Goal: Information Seeking & Learning: Get advice/opinions

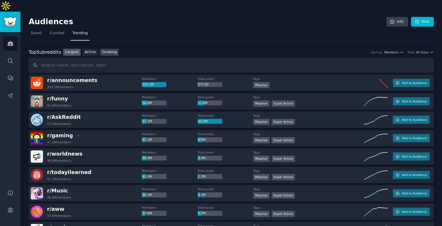
click at [104, 49] on link "Growing" at bounding box center [109, 52] width 19 height 7
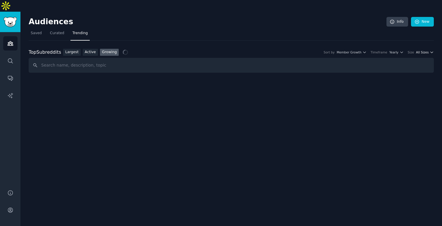
click at [422, 50] on span "All Sizes" at bounding box center [422, 52] width 13 height 4
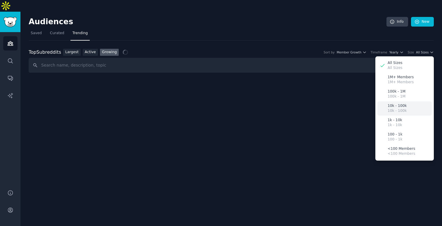
click at [399, 108] on p "10k - 100k" at bounding box center [397, 110] width 19 height 5
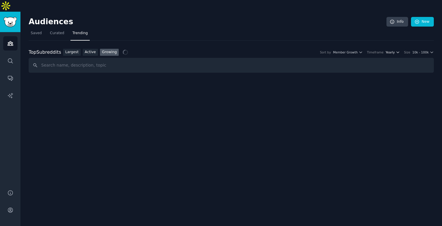
click at [392, 50] on span "Yearly" at bounding box center [389, 52] width 9 height 4
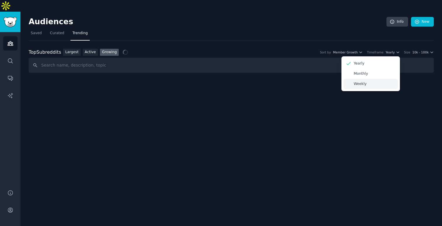
click at [371, 79] on div "Weekly" at bounding box center [370, 84] width 54 height 10
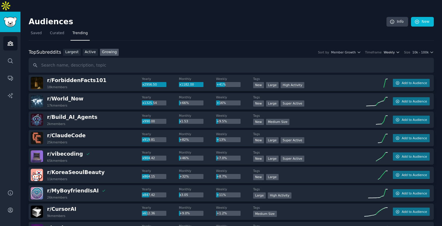
click at [397, 52] on icon "button" at bounding box center [398, 52] width 2 height 1
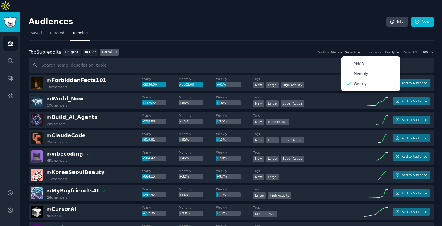
click at [351, 49] on div "Top Subreddits Top Subreddits Largest Active Growing Sort by Member Growth Time…" at bounding box center [231, 52] width 405 height 7
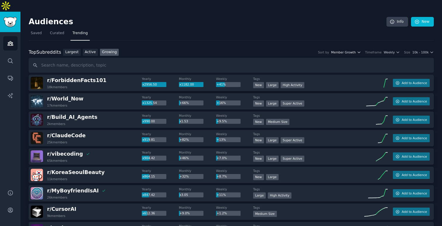
click at [350, 50] on span "Member Growth" at bounding box center [343, 52] width 25 height 4
click at [416, 49] on div "Top Subreddits Top Subreddits Largest Active Growing Sort by Member Growth Memb…" at bounding box center [231, 52] width 405 height 7
click at [416, 50] on span "10k - 100k" at bounding box center [420, 52] width 16 height 4
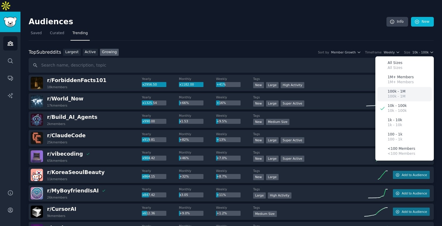
click at [401, 94] on p "100k - 1M" at bounding box center [397, 96] width 18 height 5
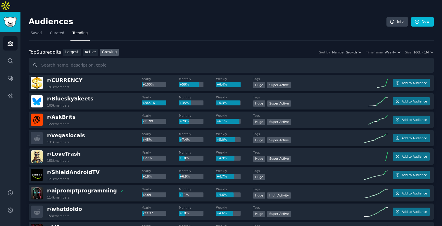
click at [416, 50] on span "100k - 1M" at bounding box center [420, 52] width 15 height 4
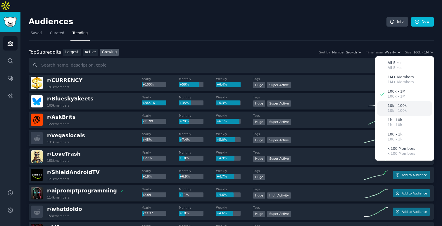
click at [395, 103] on p "10k - 100k" at bounding box center [397, 105] width 19 height 5
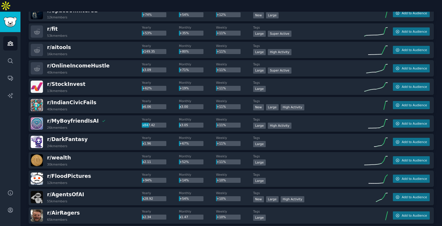
scroll to position [795, 0]
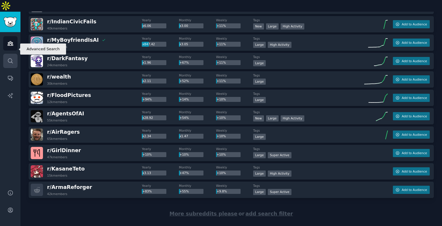
click at [10, 54] on link "Search" at bounding box center [10, 61] width 14 height 14
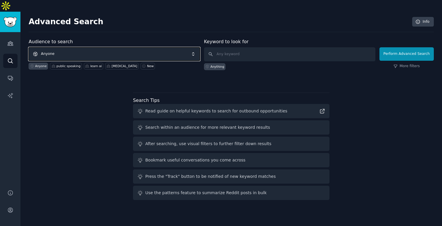
click at [127, 47] on span "Anyone" at bounding box center [114, 53] width 171 height 13
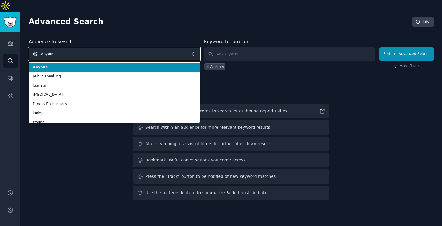
click at [127, 47] on span "Anyone" at bounding box center [114, 53] width 171 height 13
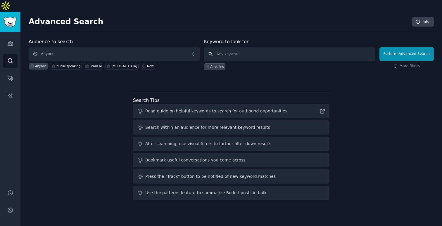
click at [229, 47] on input "text" at bounding box center [289, 54] width 171 height 14
paste input "("I can't" OR "I can’t" OR "struggling" OR "help" OR "fix this") AND ("daily" O…"
type input "("I can't" OR "I can’t" OR "struggling" OR "help" OR "fix this") AND ("daily" O…"
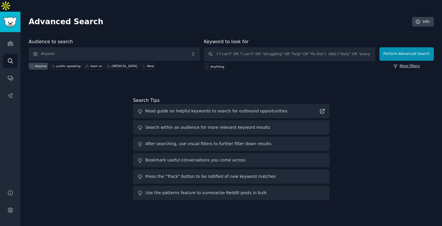
click at [397, 64] on icon at bounding box center [395, 66] width 4 height 4
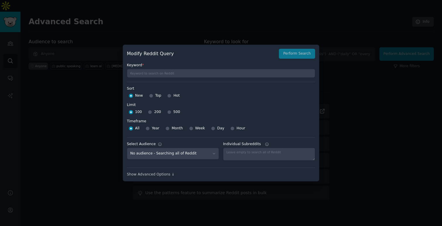
click at [335, 72] on div at bounding box center [221, 113] width 442 height 226
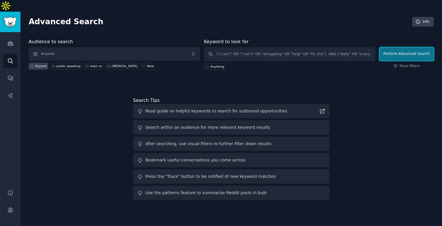
click at [406, 47] on button "Perform Advanced Search" at bounding box center [406, 53] width 54 height 13
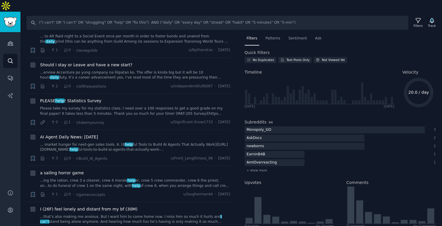
scroll to position [251, 0]
click at [276, 36] on span "Patterns" at bounding box center [272, 38] width 15 height 5
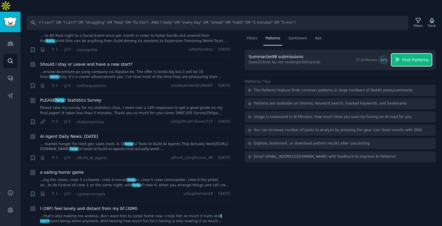
click at [403, 57] on span "Find Patterns" at bounding box center [415, 60] width 27 height 6
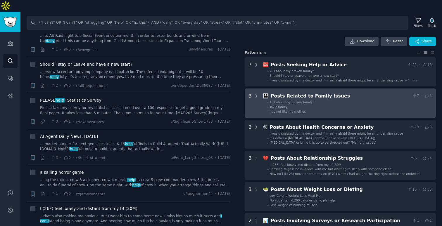
click at [321, 93] on div "Posts Related to Family Issues" at bounding box center [340, 96] width 139 height 7
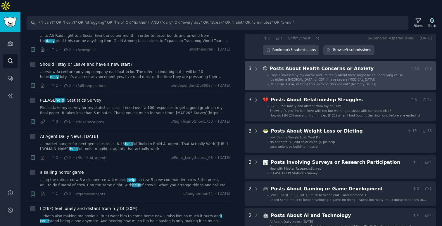
click at [319, 78] on span "It's either a [MEDICAL_DATA] or CSF (I have severe [MEDICAL_DATA])" at bounding box center [321, 80] width 105 height 4
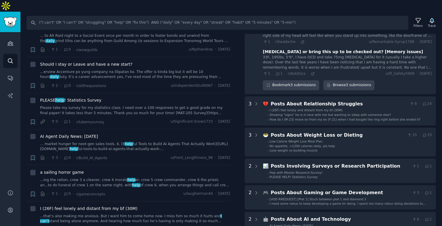
scroll to position [264, 0]
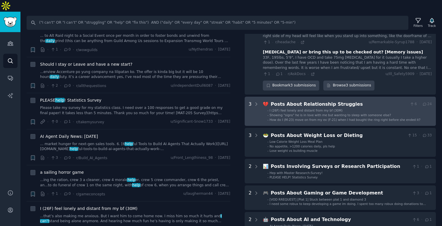
click at [313, 118] on span "How do I (M-23) move on from my ex (F-21) when I had bought the ring right befo…" at bounding box center [344, 120] width 151 height 4
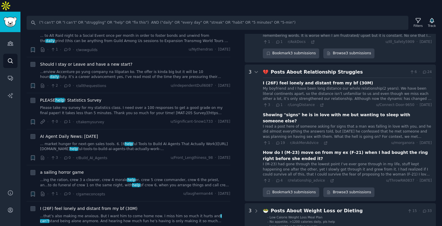
scroll to position [327, 0]
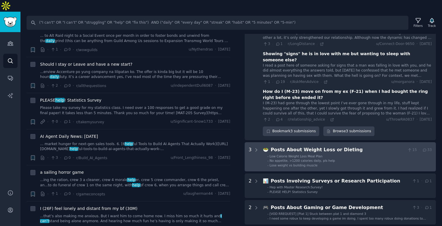
click at [321, 146] on div "Posts About Weight Loss or Dieting" at bounding box center [338, 149] width 134 height 7
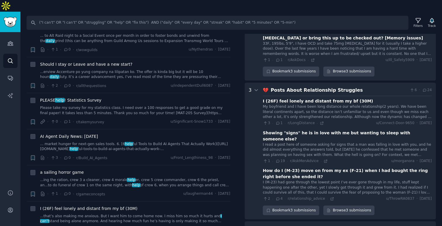
scroll to position [0, 0]
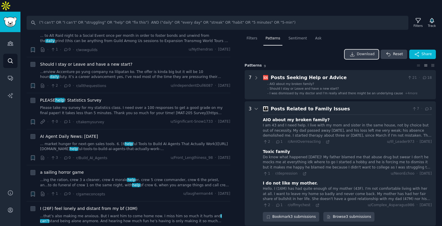
click at [360, 52] on span "Download" at bounding box center [366, 54] width 18 height 5
click at [131, 16] on input "("I can't" OR "I can’t" OR "struggling" OR "help" OR "fix this") AND ("daily" O…" at bounding box center [218, 23] width 382 height 14
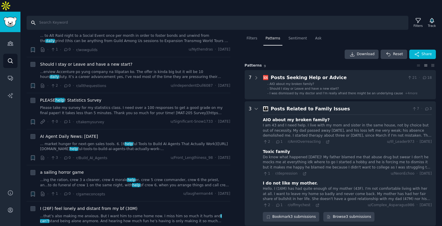
paste input "("what app" OR "which app" OR "recommend an app" OR "coach" OR "accountability"…"
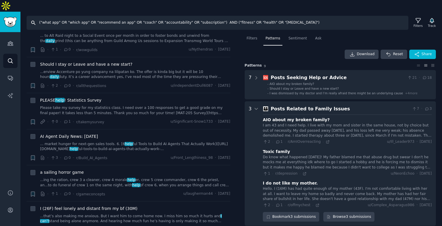
type input "("what app" OR "which app" OR "recommend an app" OR "coach" OR "accountability"…"
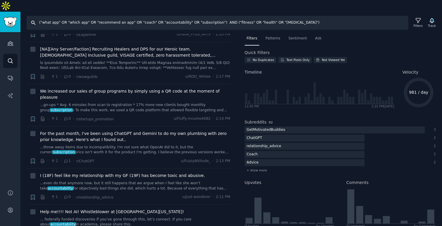
scroll to position [108, 0]
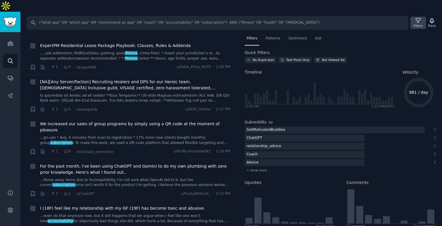
click at [413, 17] on div "Filters" at bounding box center [417, 23] width 15 height 12
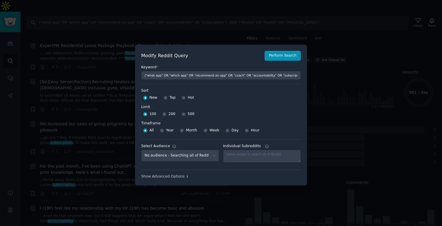
click at [165, 113] on div "200" at bounding box center [168, 114] width 13 height 9
click at [162, 113] on input "200" at bounding box center [164, 114] width 4 height 4
radio input "true"
click at [279, 58] on button "Perform Search" at bounding box center [282, 56] width 36 height 10
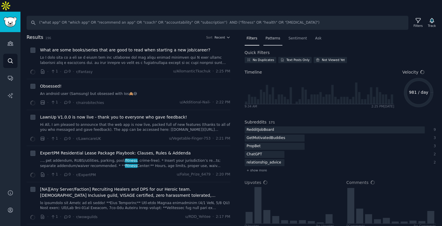
click at [278, 36] on span "Patterns" at bounding box center [272, 38] width 15 height 5
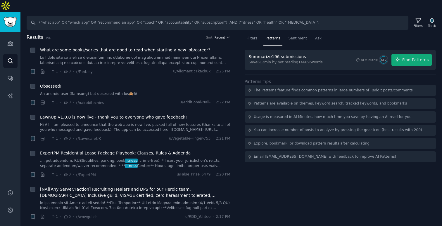
click at [293, 88] on div "The Patterns feature finds common patterns in large numbers of Reddit posts/com…" at bounding box center [333, 90] width 159 height 5
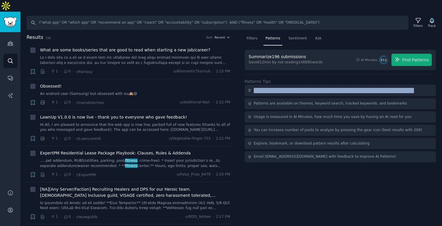
click at [293, 88] on div "The Patterns feature finds common patterns in large numbers of Reddit posts/com…" at bounding box center [333, 90] width 159 height 5
click at [412, 57] on span "Find Patterns" at bounding box center [415, 60] width 27 height 6
